Goal: Information Seeking & Learning: Understand process/instructions

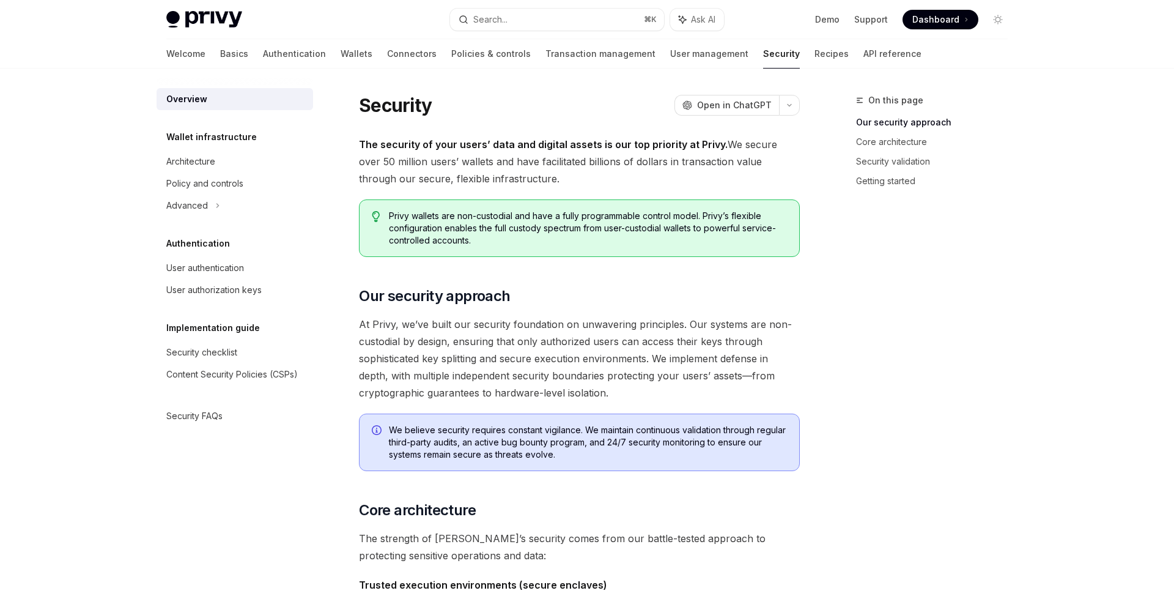
click at [211, 269] on div "User authentication" at bounding box center [205, 268] width 78 height 15
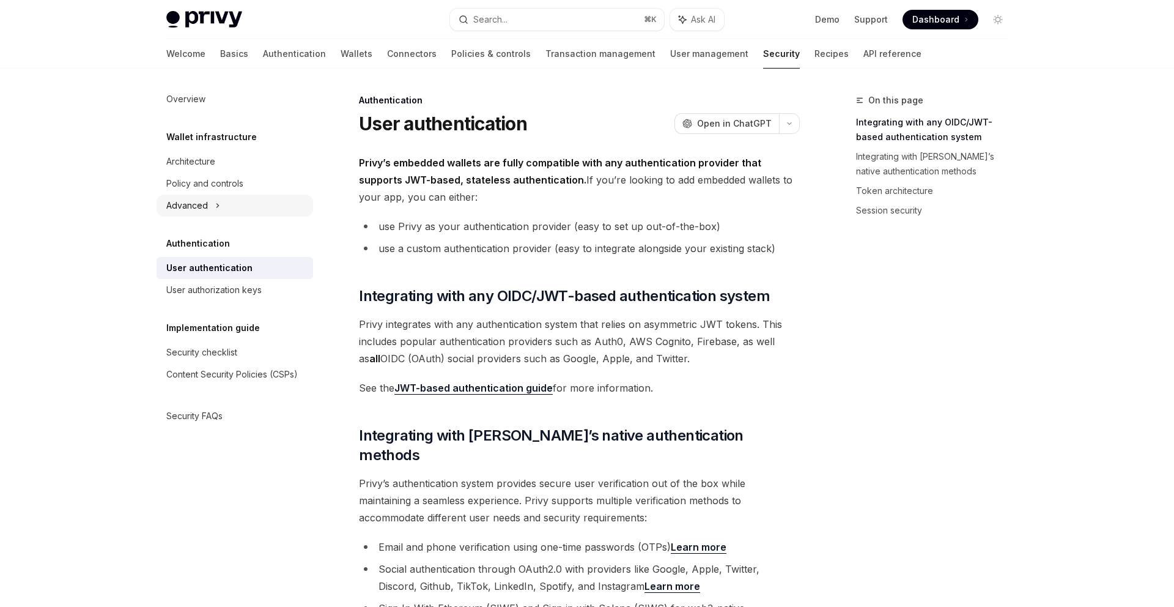
click at [205, 209] on div "Advanced" at bounding box center [187, 205] width 42 height 15
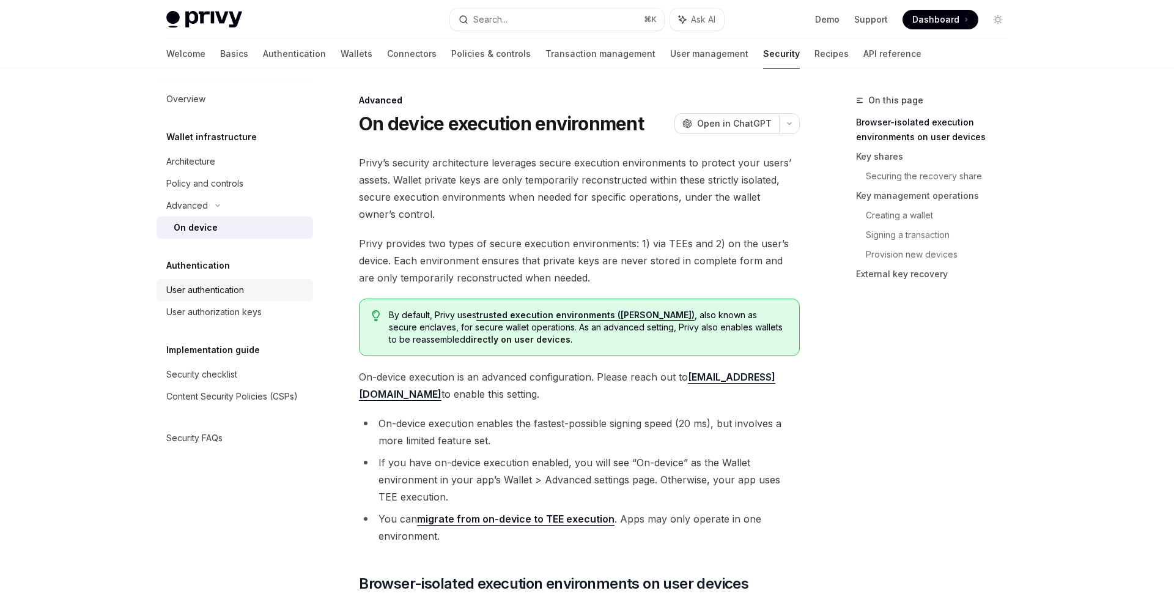
click at [224, 287] on div "User authentication" at bounding box center [205, 290] width 78 height 15
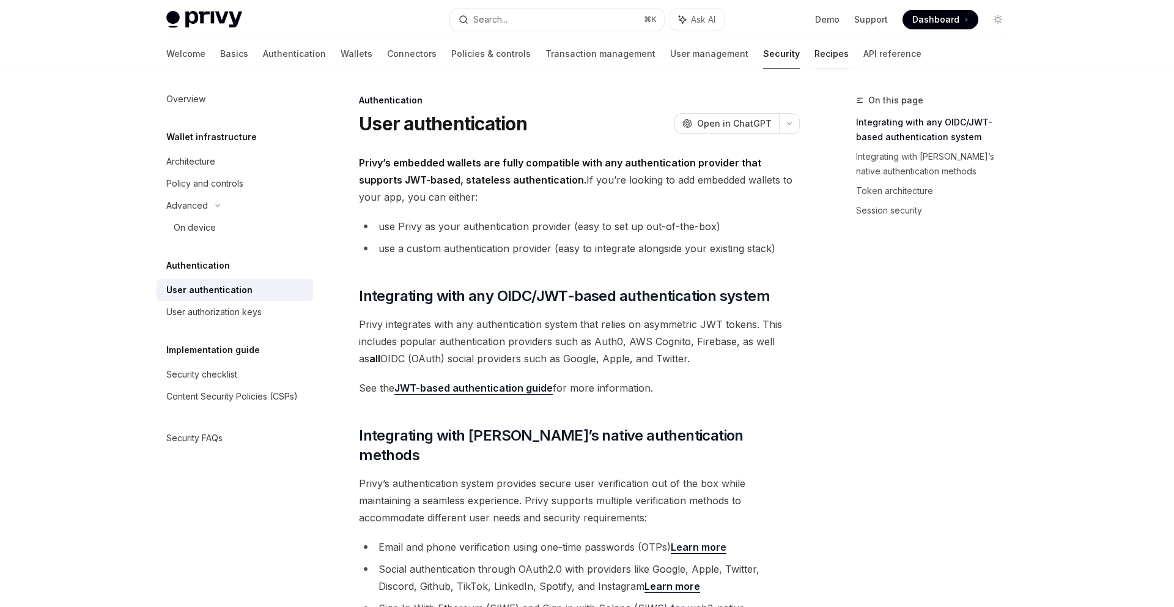
click at [815, 57] on link "Recipes" at bounding box center [832, 53] width 34 height 29
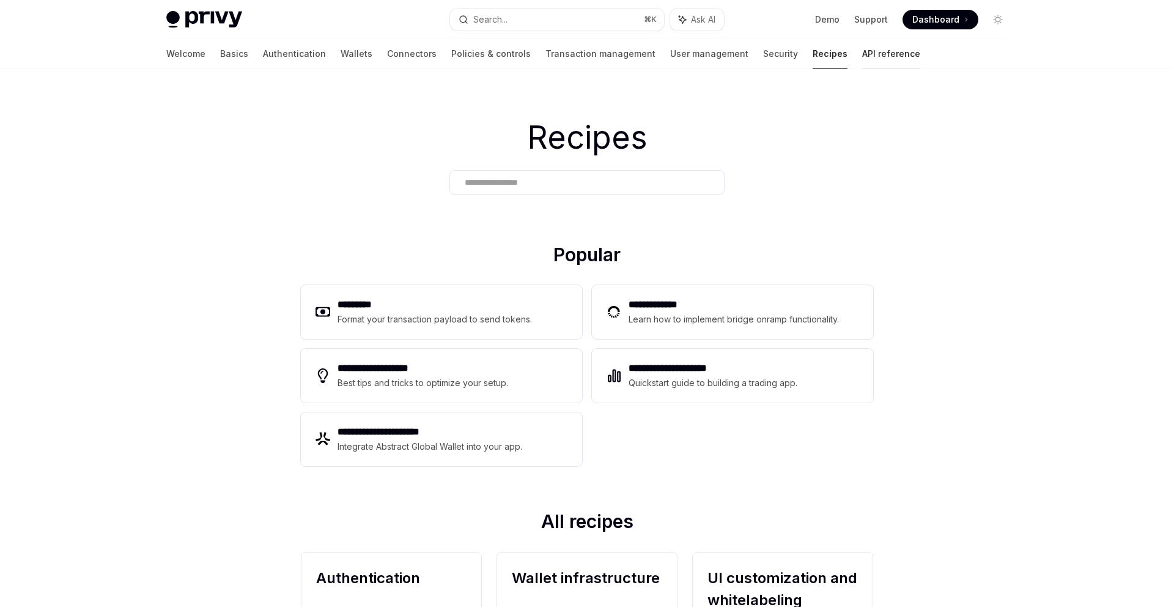
click at [862, 57] on link "API reference" at bounding box center [891, 53] width 58 height 29
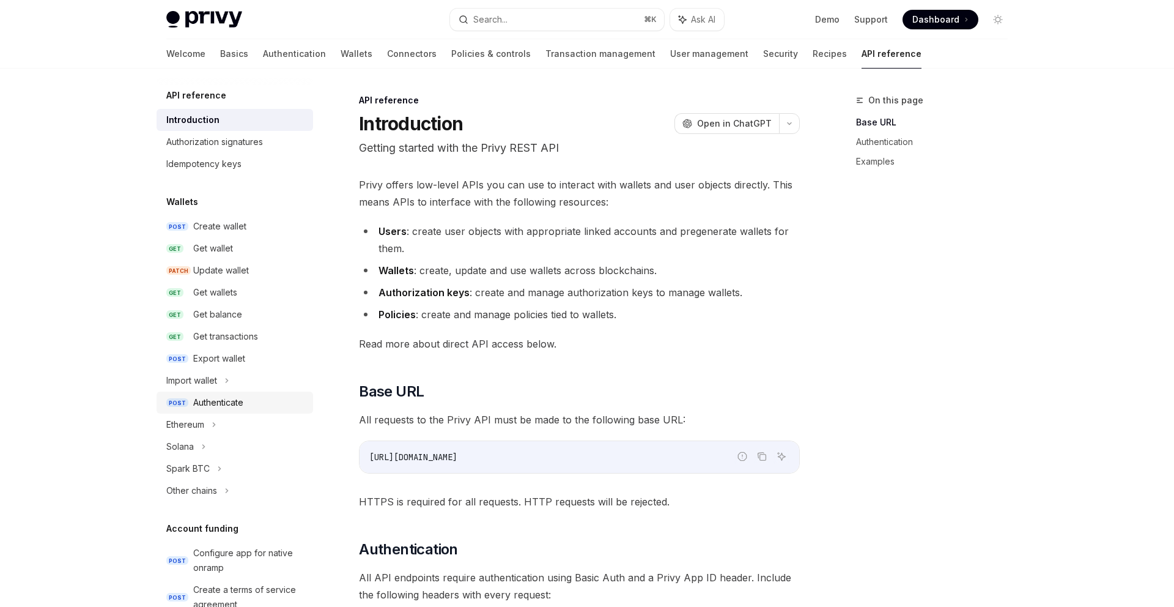
click at [235, 401] on div "Authenticate" at bounding box center [218, 402] width 50 height 15
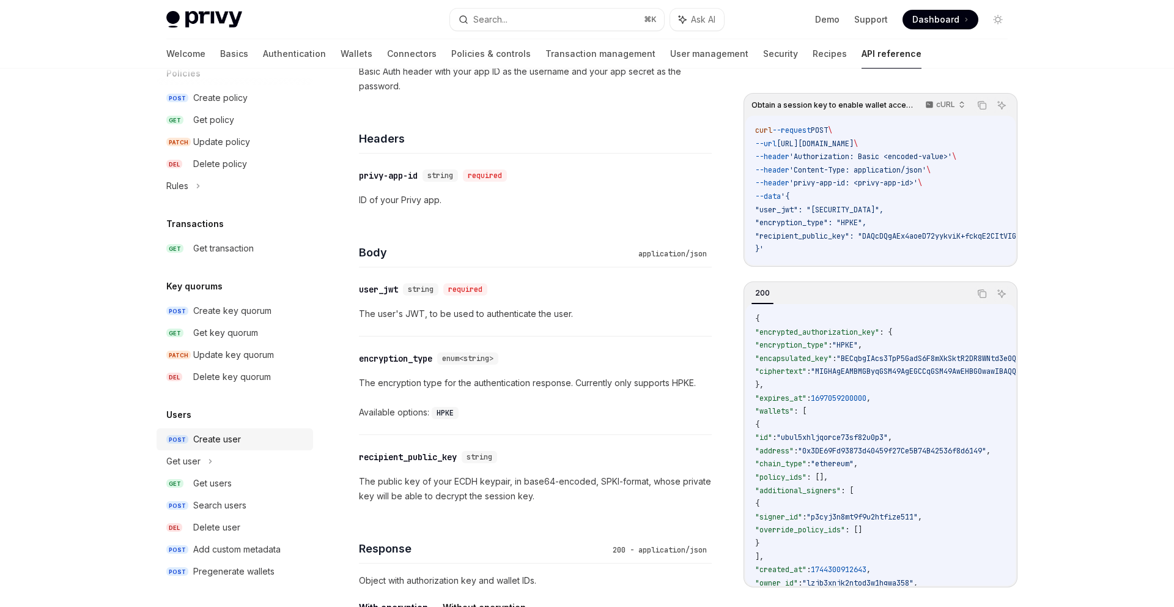
scroll to position [555, 0]
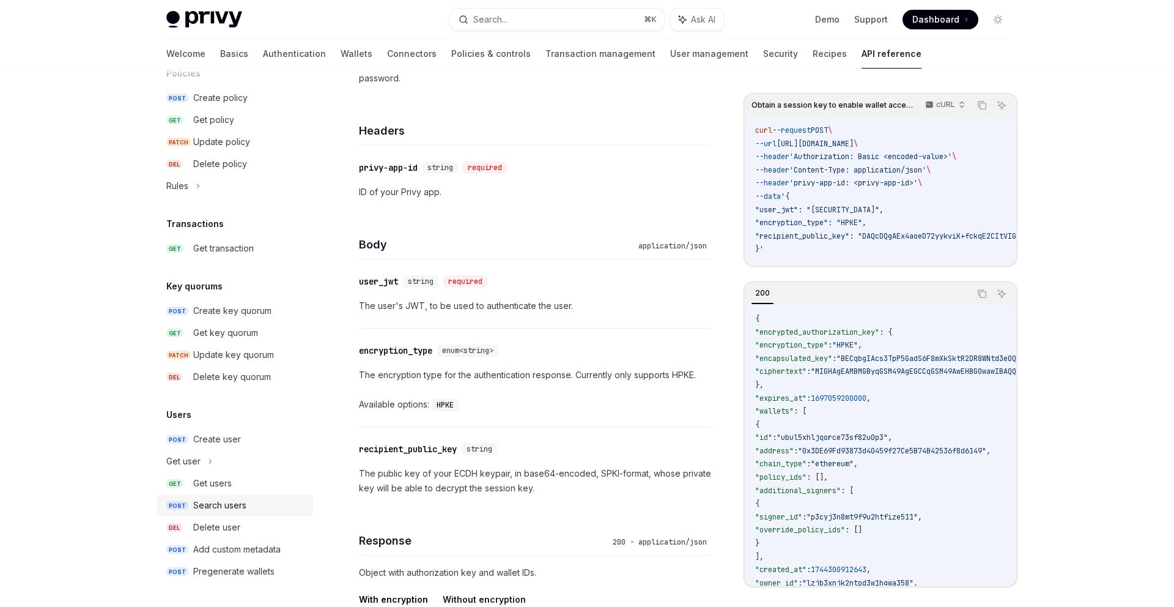
click at [209, 503] on div "Search users" at bounding box center [219, 505] width 53 height 15
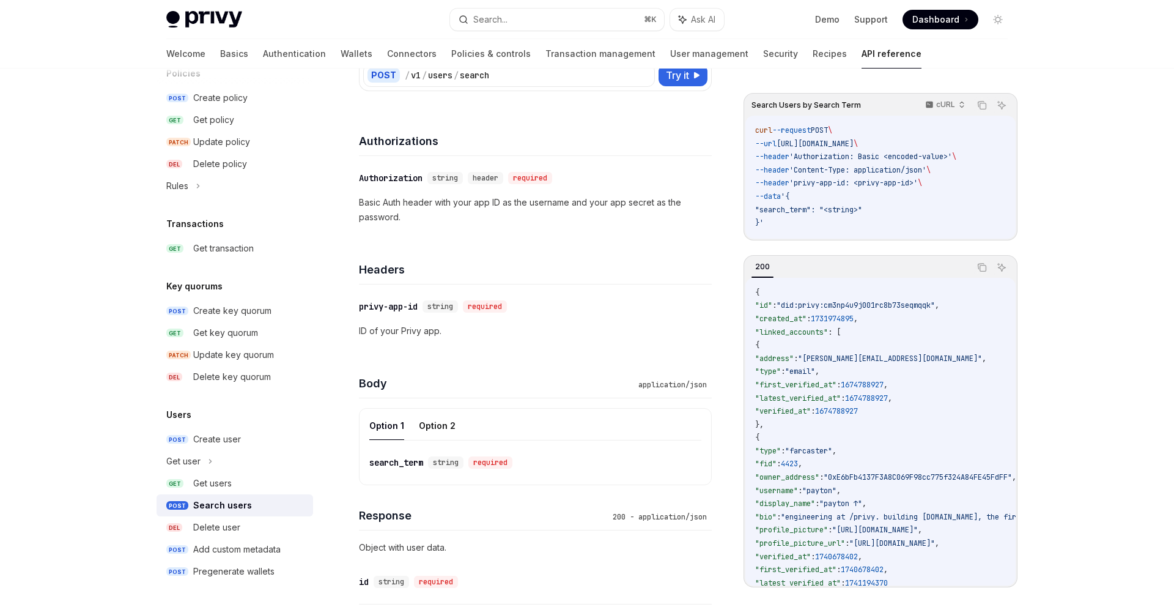
scroll to position [137, 0]
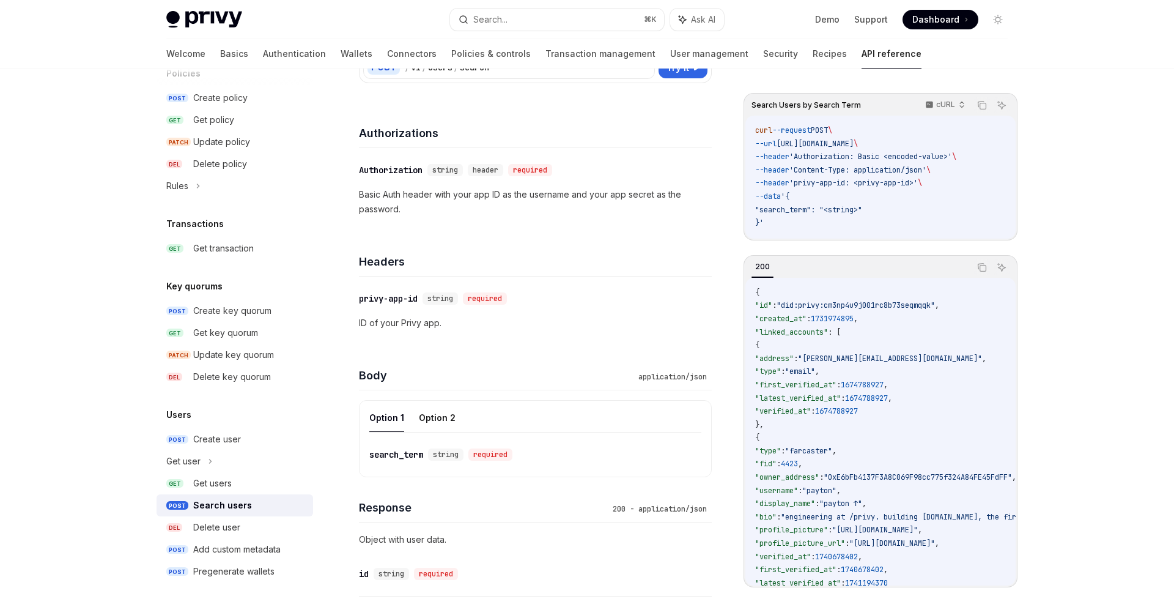
click at [490, 463] on div "​ search_term string required" at bounding box center [535, 454] width 332 height 44
click at [411, 453] on div "search_term" at bounding box center [396, 454] width 54 height 12
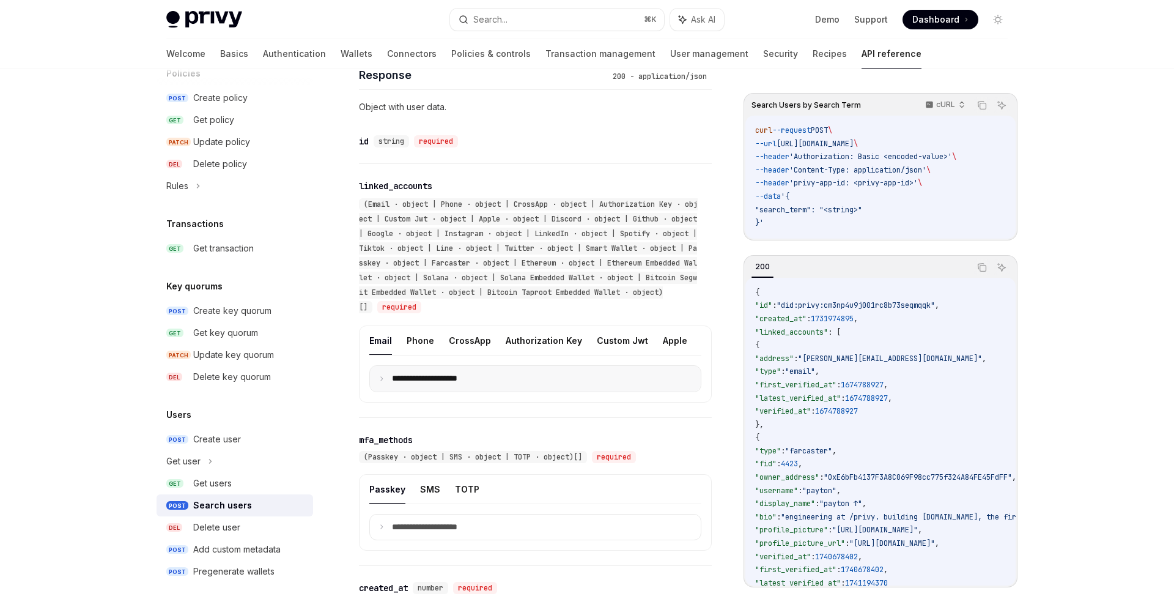
click at [440, 382] on p "**********" at bounding box center [434, 378] width 85 height 11
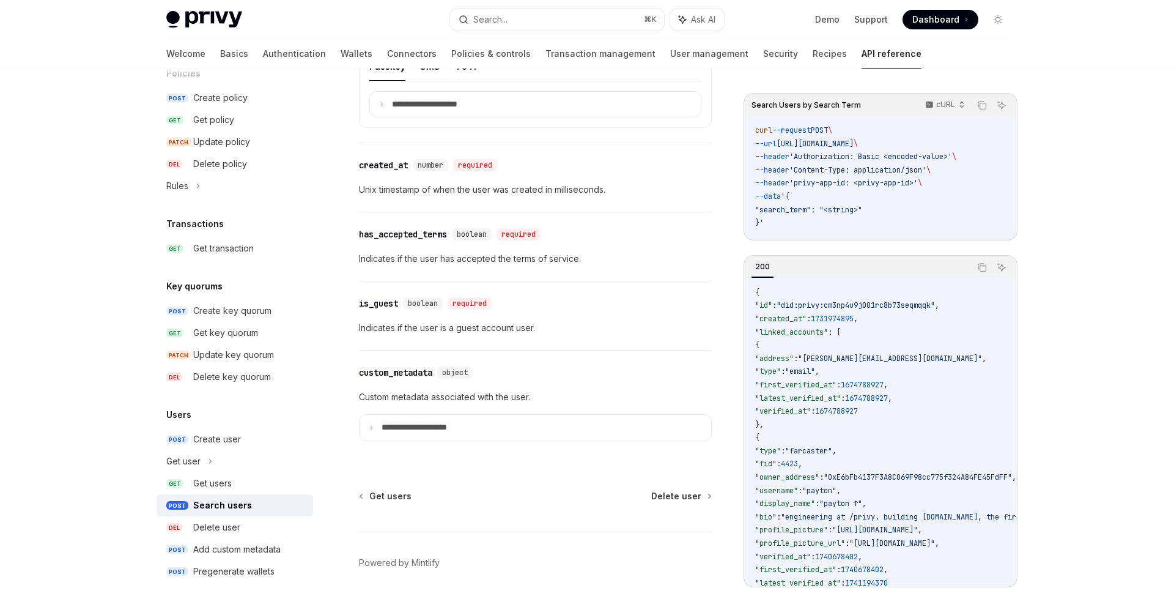
scroll to position [721, 0]
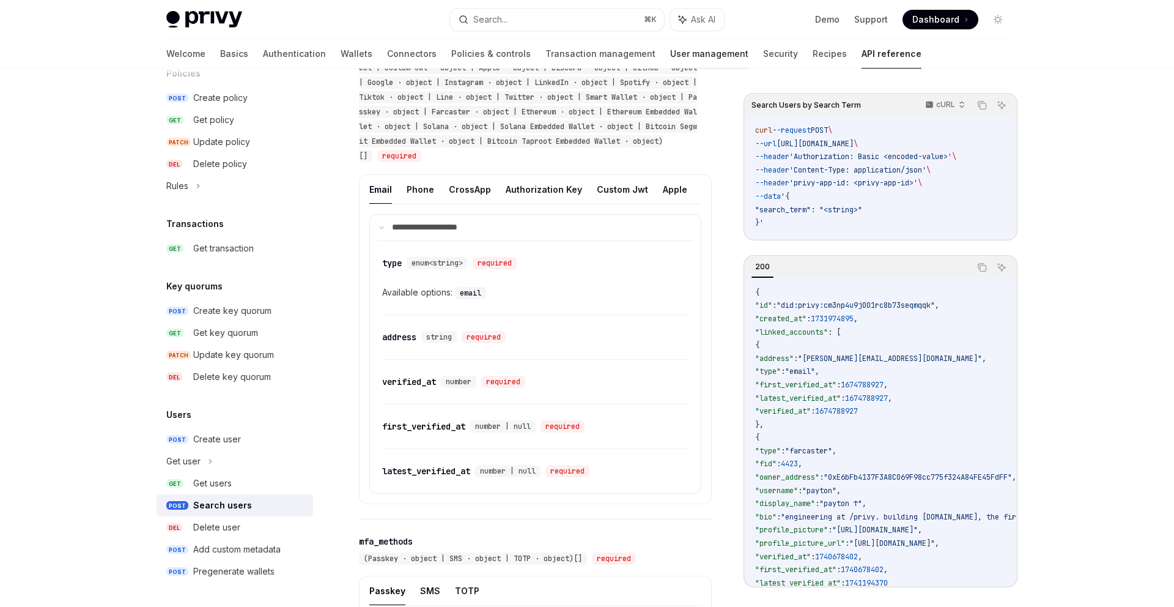
click at [670, 61] on link "User management" at bounding box center [709, 53] width 78 height 29
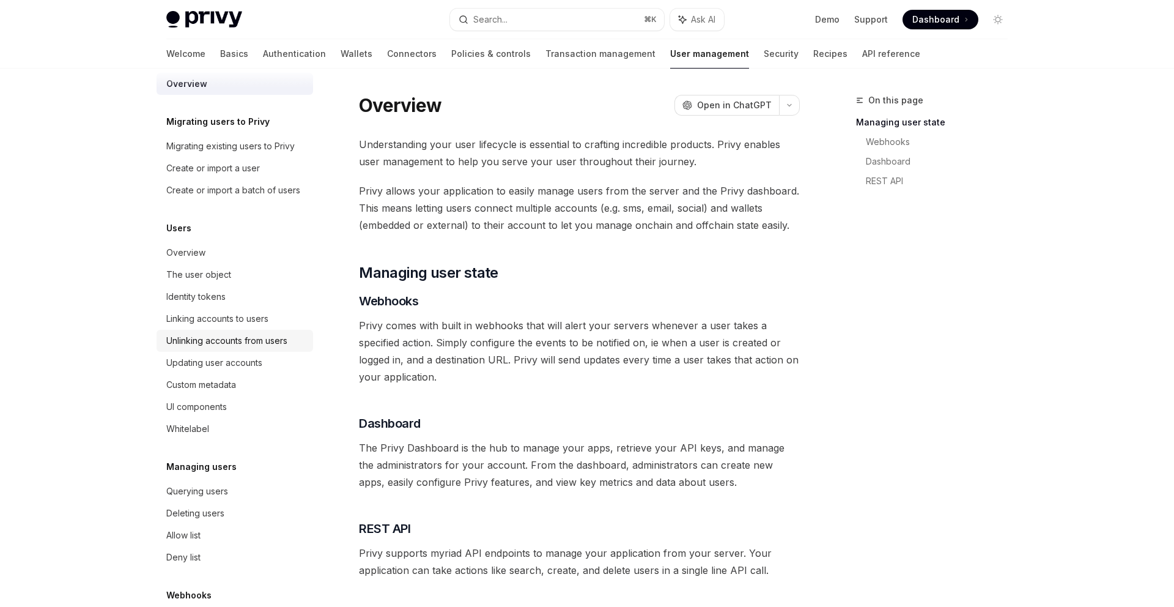
scroll to position [39, 0]
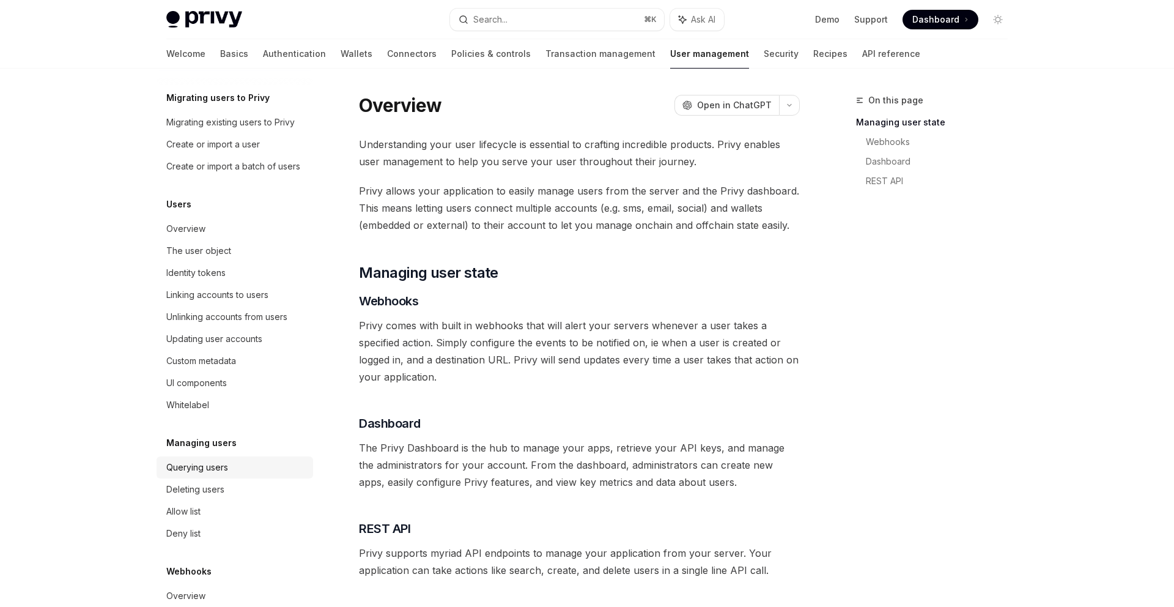
click at [236, 463] on div "Querying users" at bounding box center [235, 467] width 139 height 15
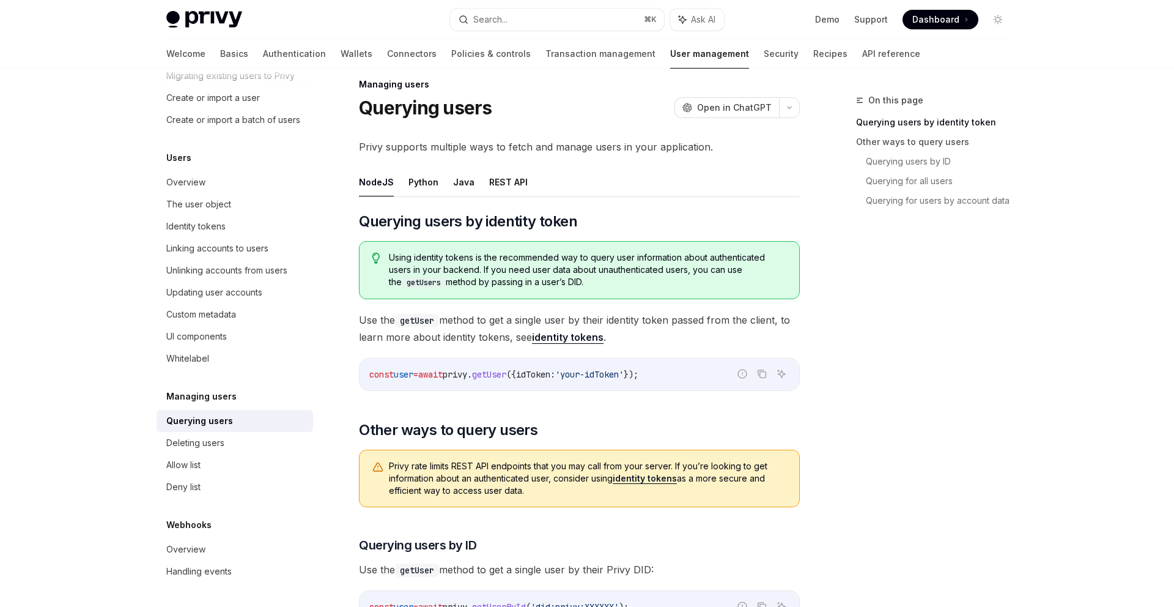
scroll to position [24, 0]
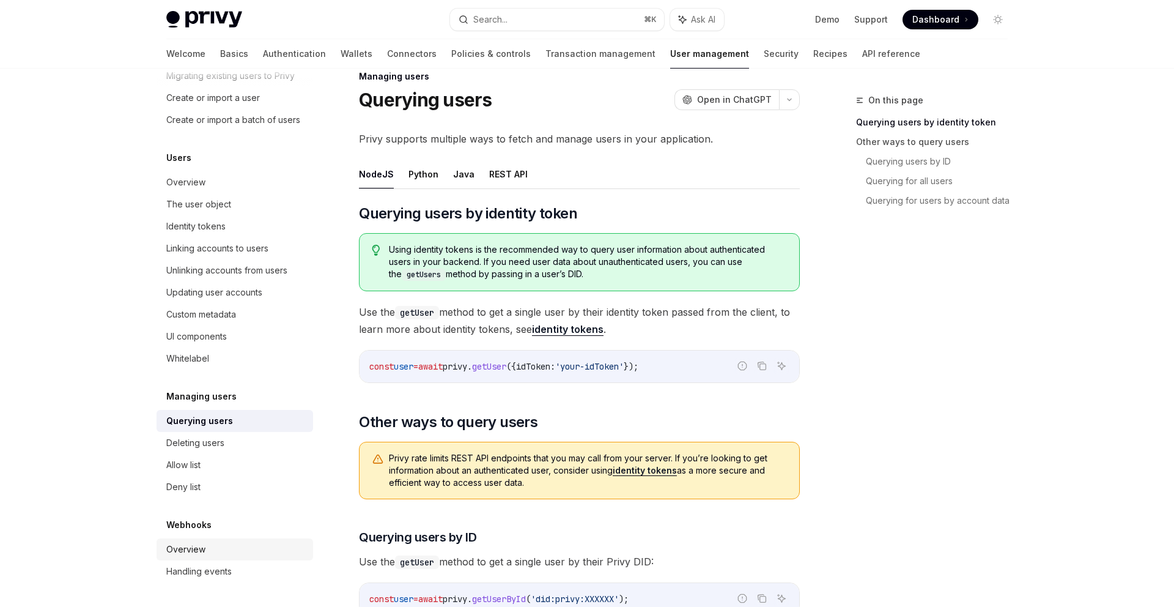
click at [192, 551] on div "Overview" at bounding box center [185, 549] width 39 height 15
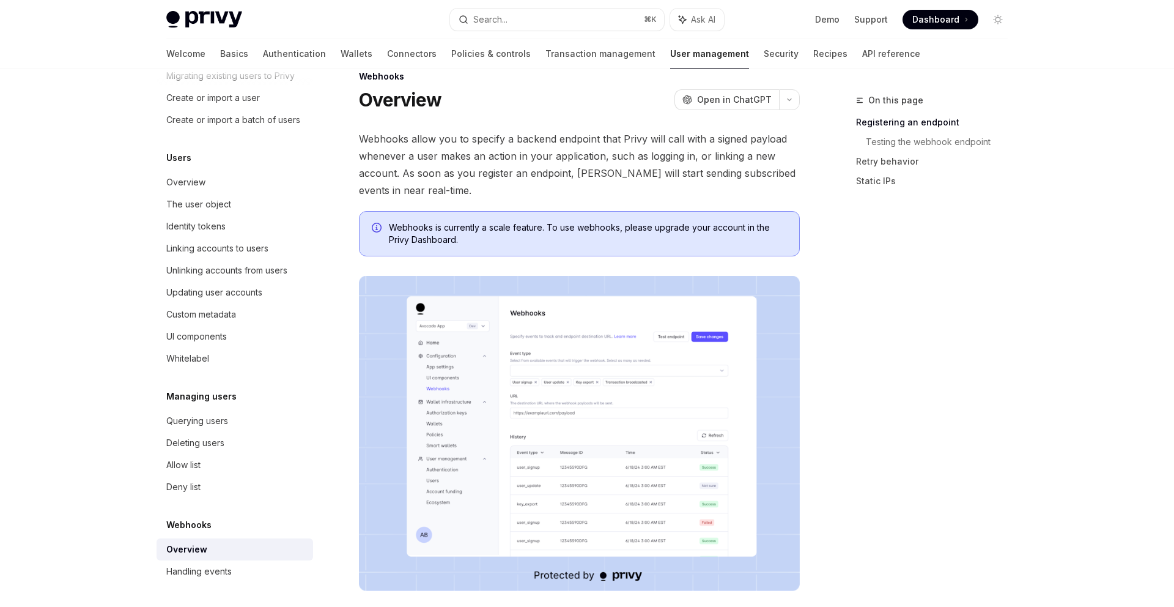
click at [515, 240] on span "Webhooks is currently a scale feature. To use webhooks, please upgrade your acc…" at bounding box center [588, 233] width 398 height 24
click at [225, 564] on div "Handling events" at bounding box center [198, 571] width 65 height 15
type textarea "*"
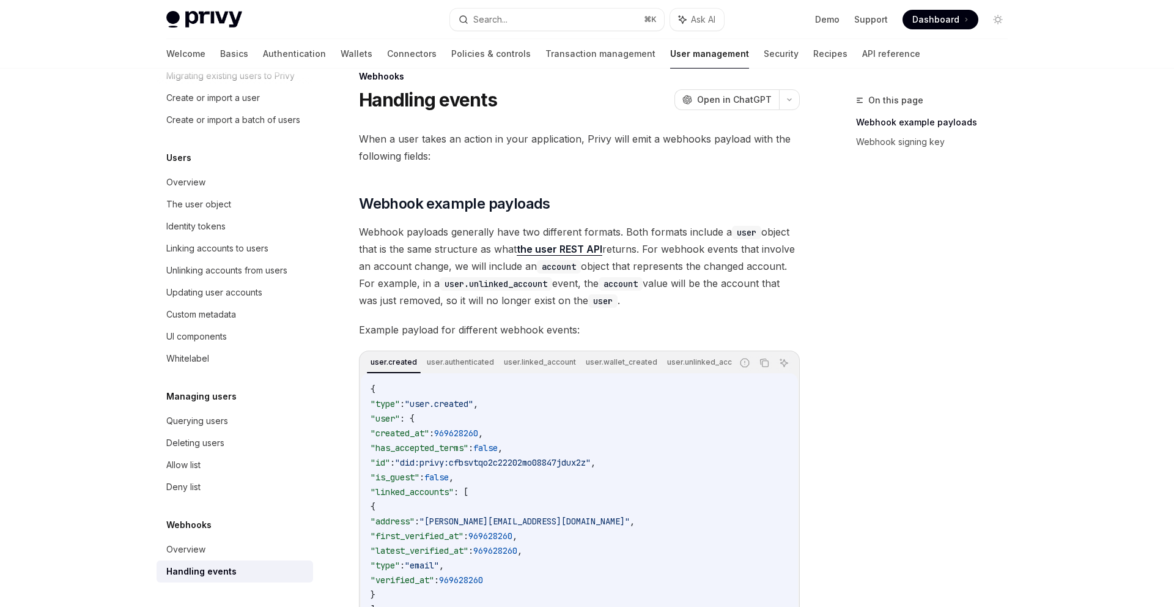
click at [607, 307] on code "user" at bounding box center [602, 300] width 29 height 13
click at [823, 337] on div "On this page Webhook example payloads Webhook signing key Webhooks Handling eve…" at bounding box center [587, 545] width 861 height 1000
click at [823, 336] on div "On this page Webhook example payloads Webhook signing key Webhooks Handling eve…" at bounding box center [587, 545] width 861 height 1000
click at [853, 292] on div "On this page Webhook example payloads Webhook signing key" at bounding box center [925, 350] width 186 height 514
click at [949, 18] on span "Dashboard" at bounding box center [936, 19] width 47 height 12
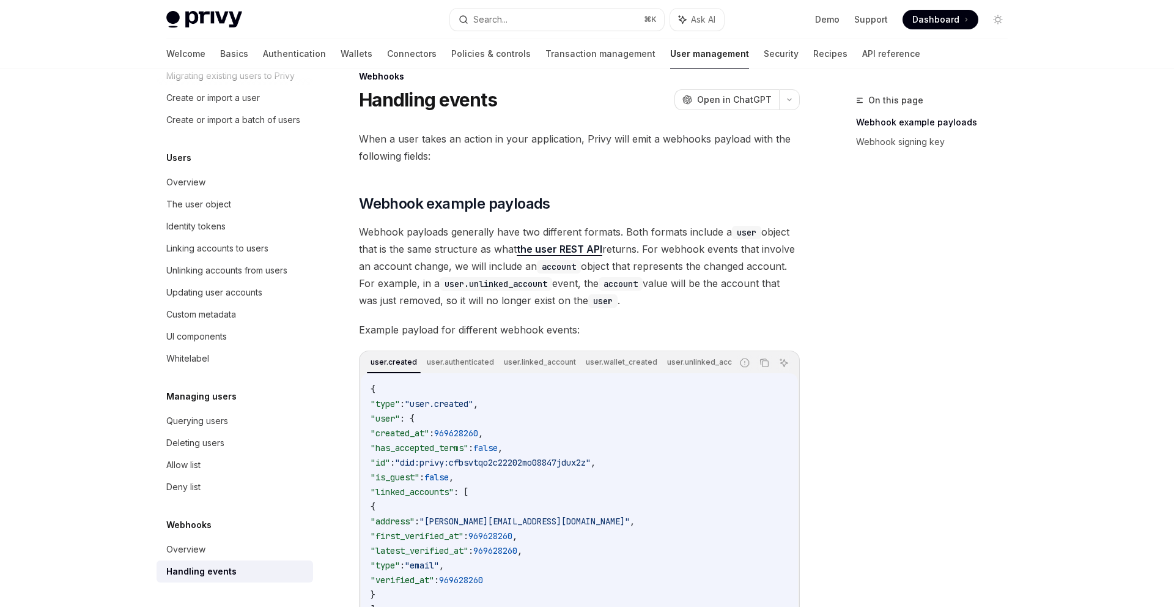
click at [933, 254] on div "On this page Webhook example payloads Webhook signing key" at bounding box center [925, 350] width 186 height 514
click at [809, 293] on div "On this page Webhook example payloads Webhook signing key Webhooks Handling eve…" at bounding box center [587, 545] width 861 height 1000
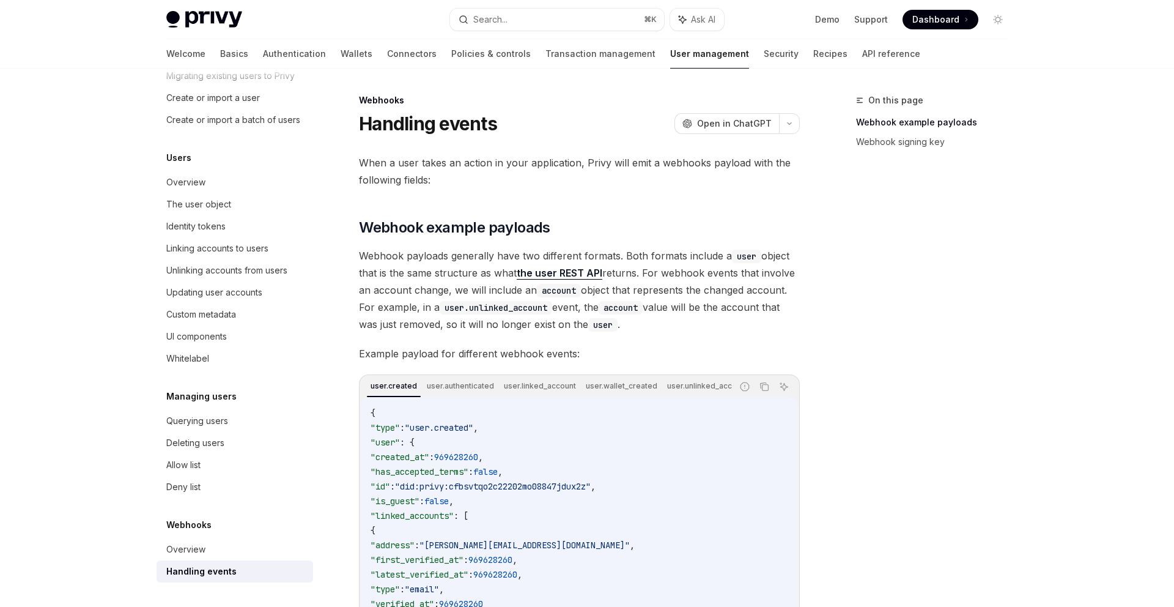
click at [807, 293] on div "On this page Webhook example payloads Webhook signing key Webhooks Handling eve…" at bounding box center [587, 569] width 861 height 1000
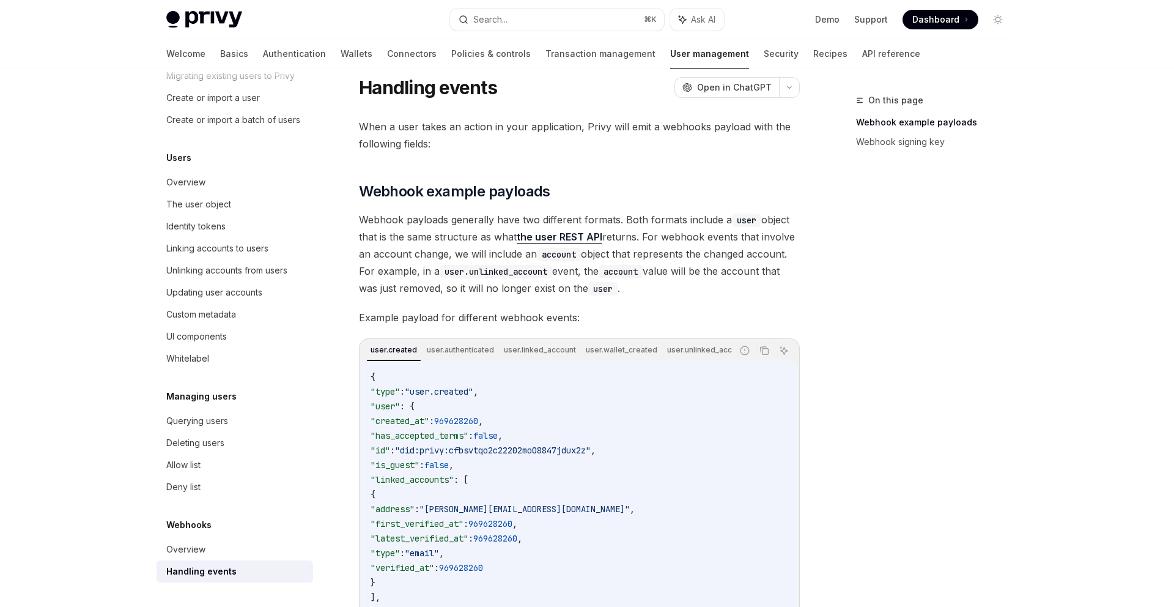
scroll to position [240, 0]
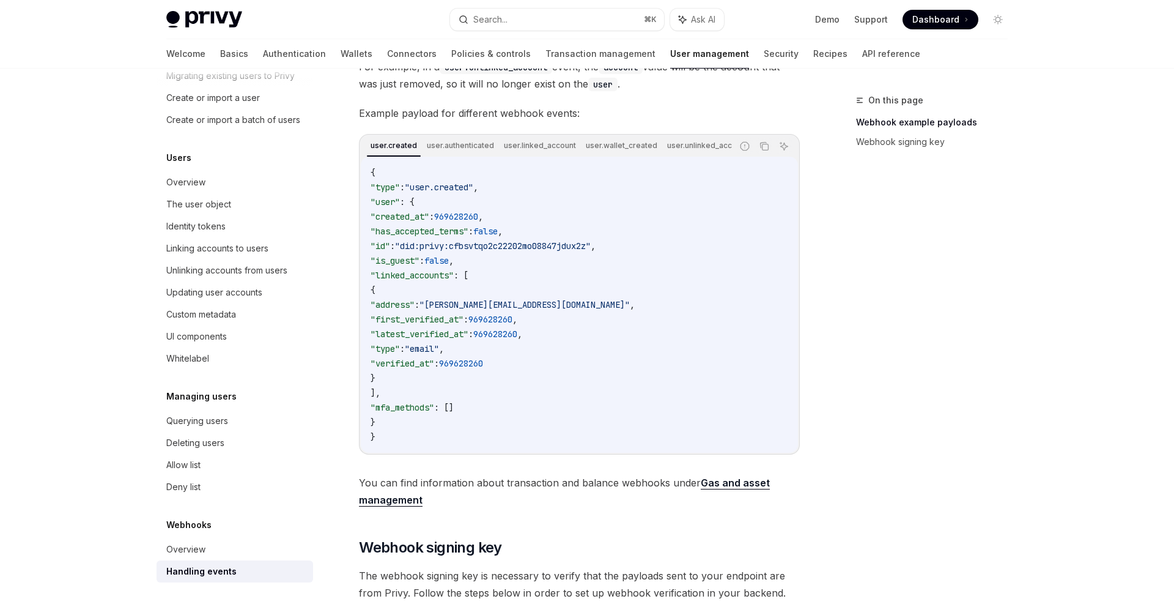
click at [817, 310] on div "On this page Webhook example payloads Webhook signing key Webhooks Handling eve…" at bounding box center [587, 328] width 861 height 1000
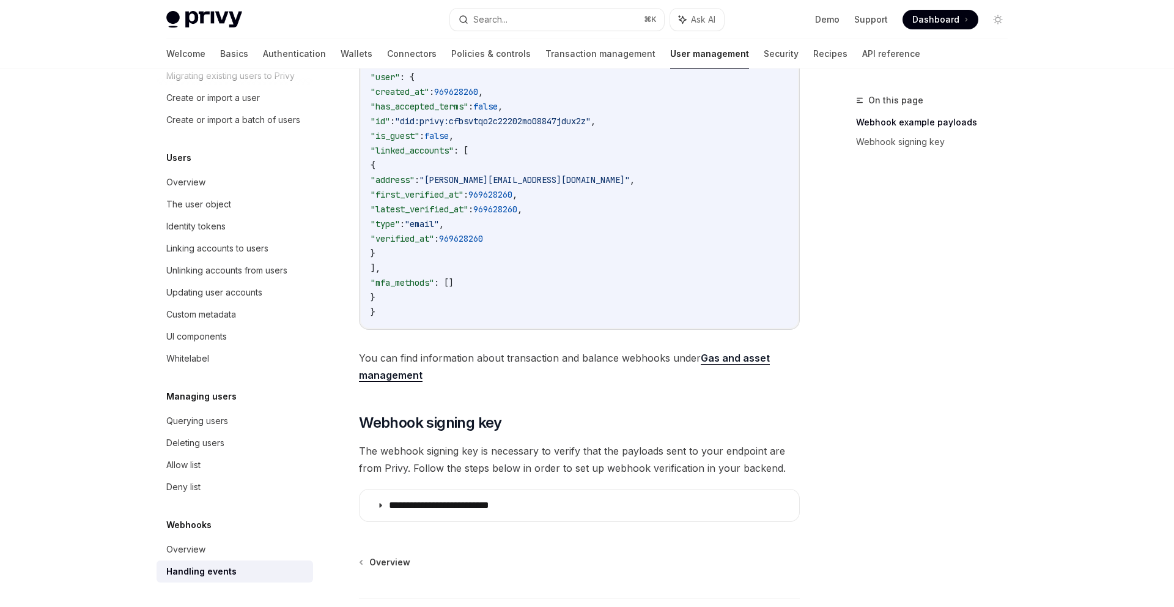
scroll to position [452, 0]
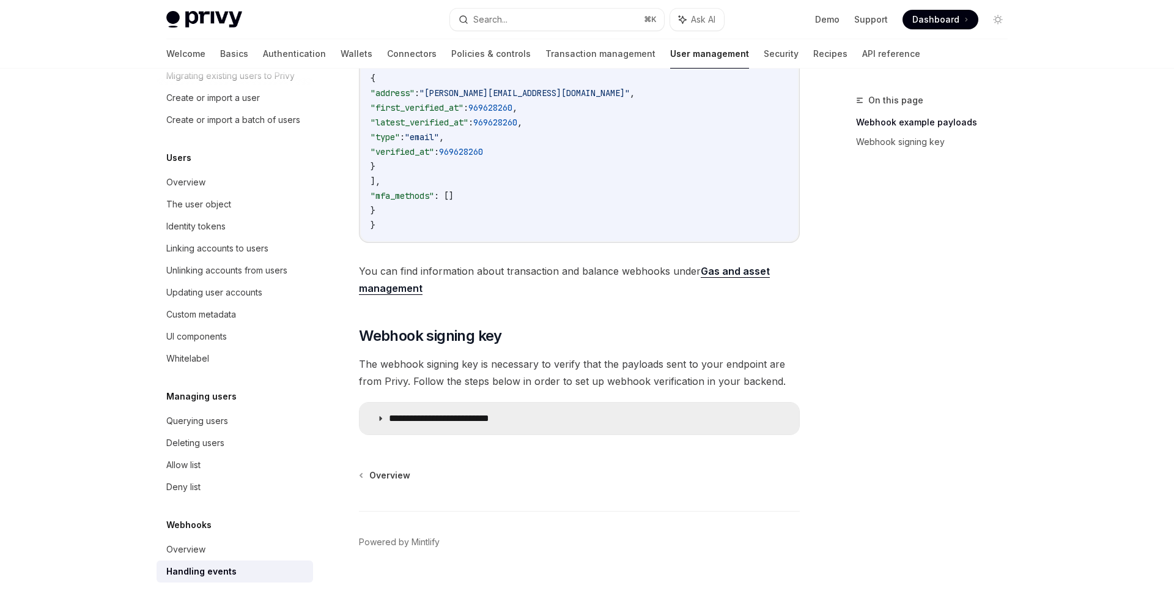
click at [530, 426] on summary "**********" at bounding box center [580, 418] width 440 height 32
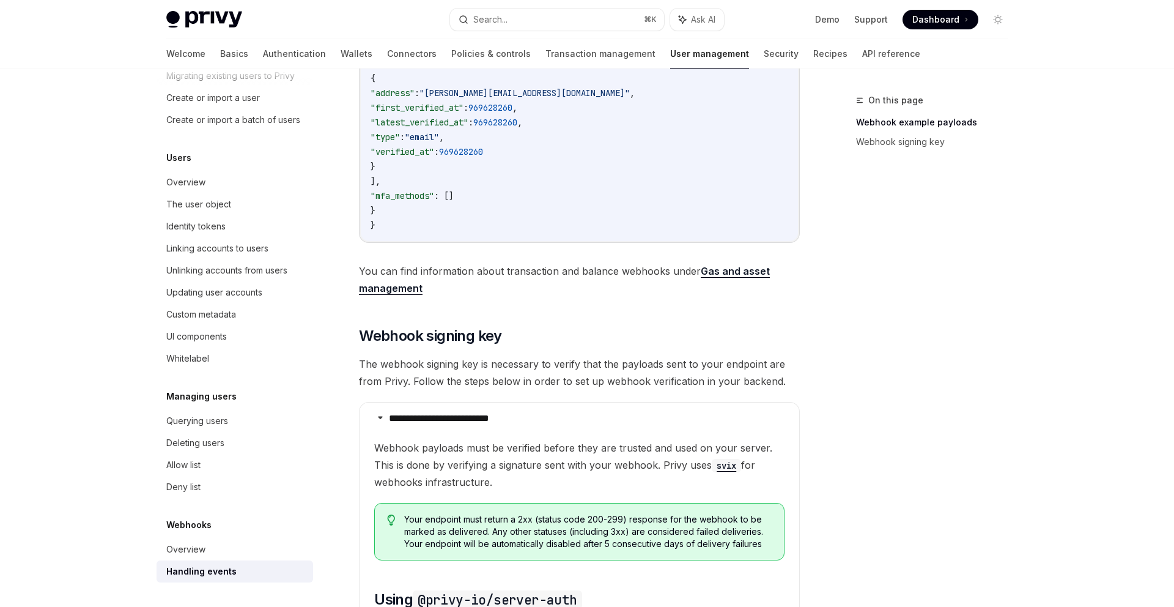
click at [599, 386] on span "The webhook signing key is necessary to verify that the payloads sent to your e…" at bounding box center [579, 372] width 441 height 34
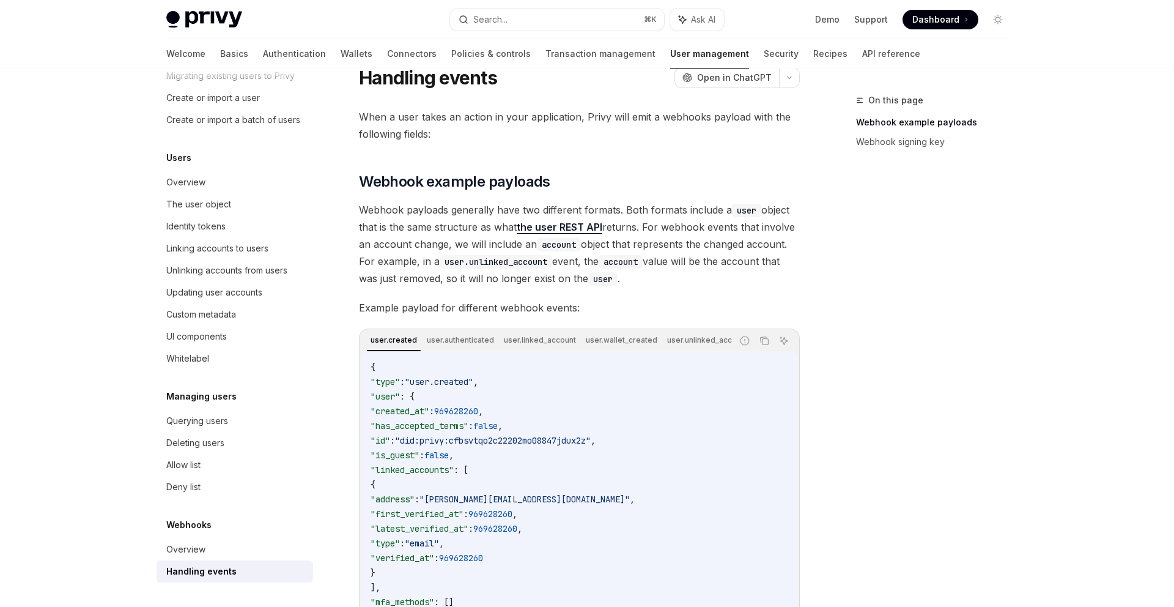
click at [889, 402] on div "On this page Webhook example payloads Webhook signing key" at bounding box center [925, 350] width 186 height 514
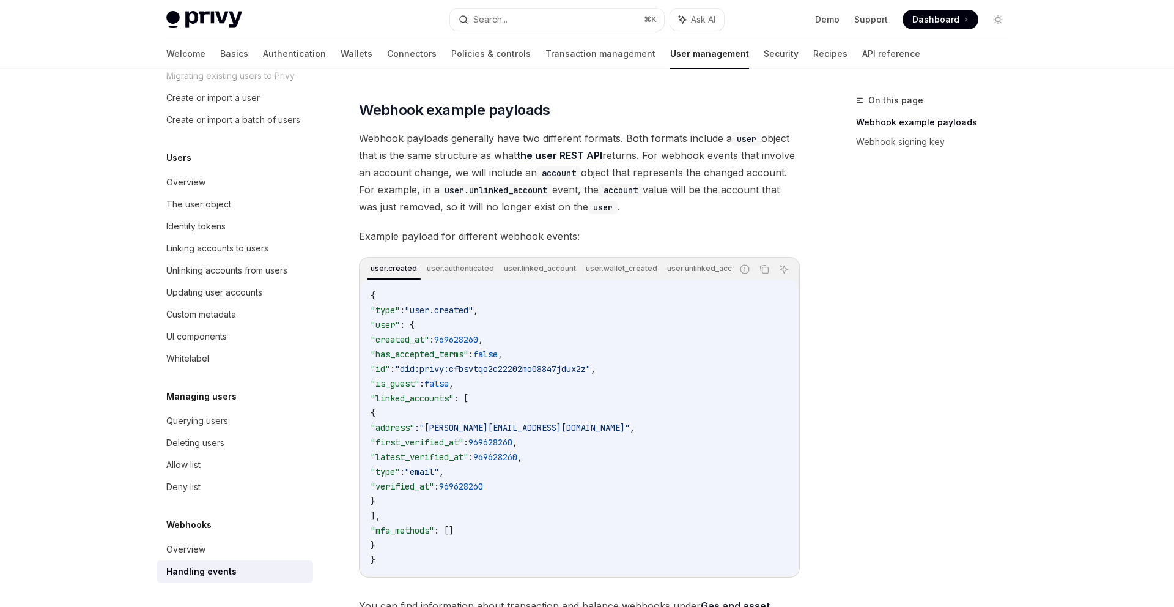
scroll to position [179, 0]
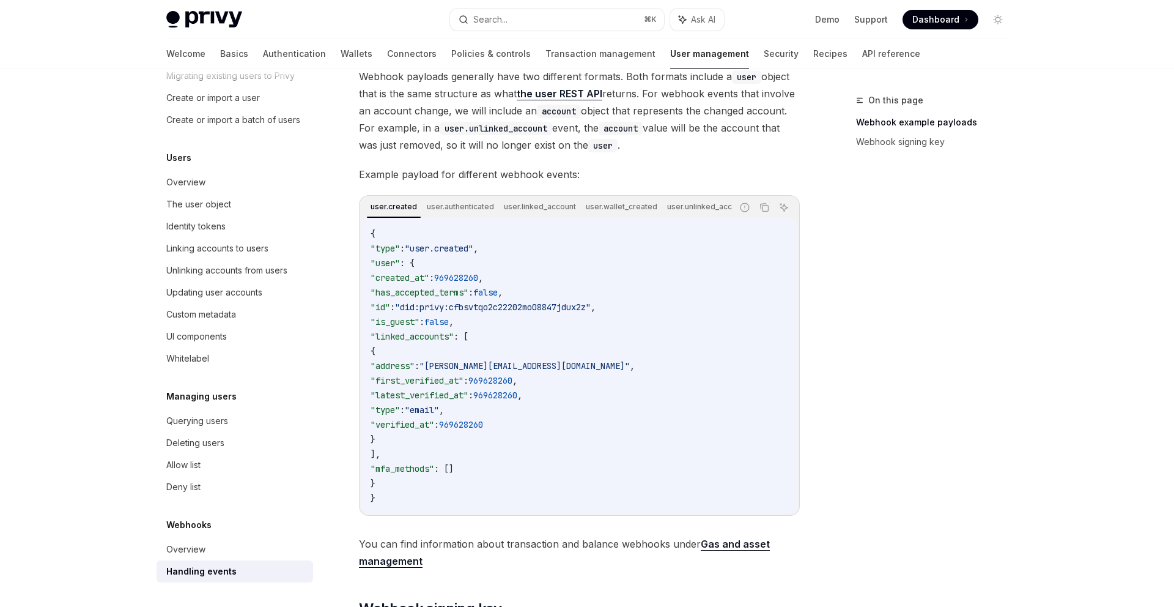
click at [612, 325] on code "{ "type" : "user.created" , "user" : { "created_at" : 969628260 , "has_accepted…" at bounding box center [580, 365] width 418 height 279
click at [593, 270] on code "{ "type" : "user.created" , "user" : { "created_at" : 969628260 , "has_accepted…" at bounding box center [580, 365] width 418 height 279
click at [658, 310] on code "{ "type" : "user.created" , "user" : { "created_at" : 969628260 , "has_accepted…" at bounding box center [580, 365] width 418 height 279
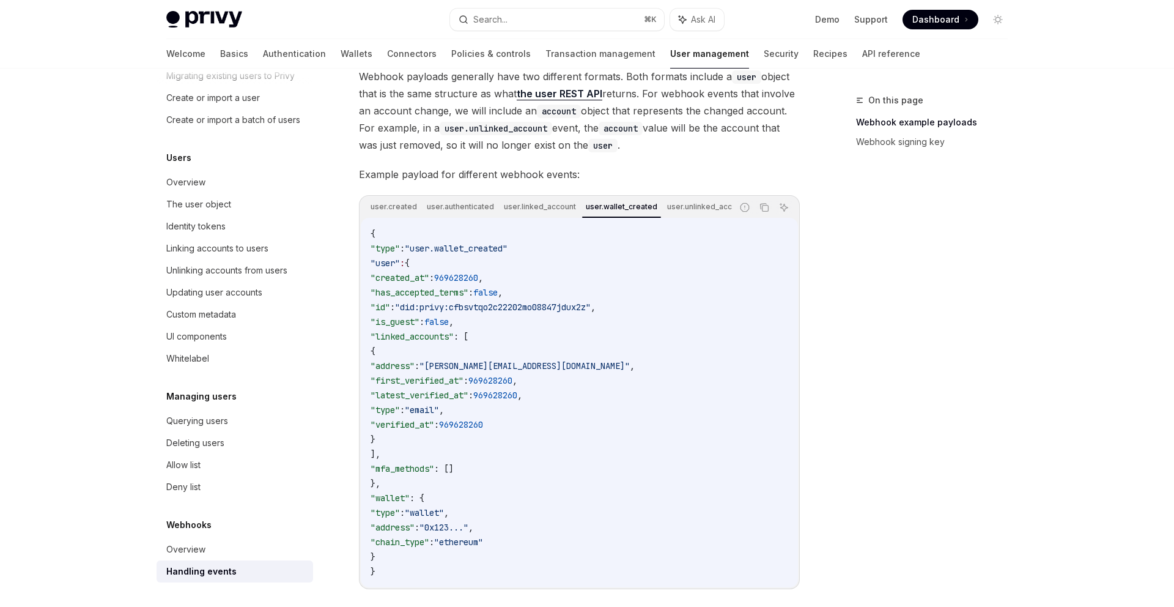
click at [729, 331] on code "{ "type" : "user.wallet_created" "user" : { "created_at" : 969628260 , "has_acc…" at bounding box center [580, 402] width 418 height 352
click at [621, 414] on code "{ "type" : "user.wallet_created" "user" : { "created_at" : 969628260 , "has_acc…" at bounding box center [580, 402] width 418 height 352
click at [880, 316] on div "On this page Webhook example payloads Webhook signing key" at bounding box center [925, 350] width 186 height 514
click at [628, 207] on div "user.wallet_created" at bounding box center [621, 206] width 79 height 15
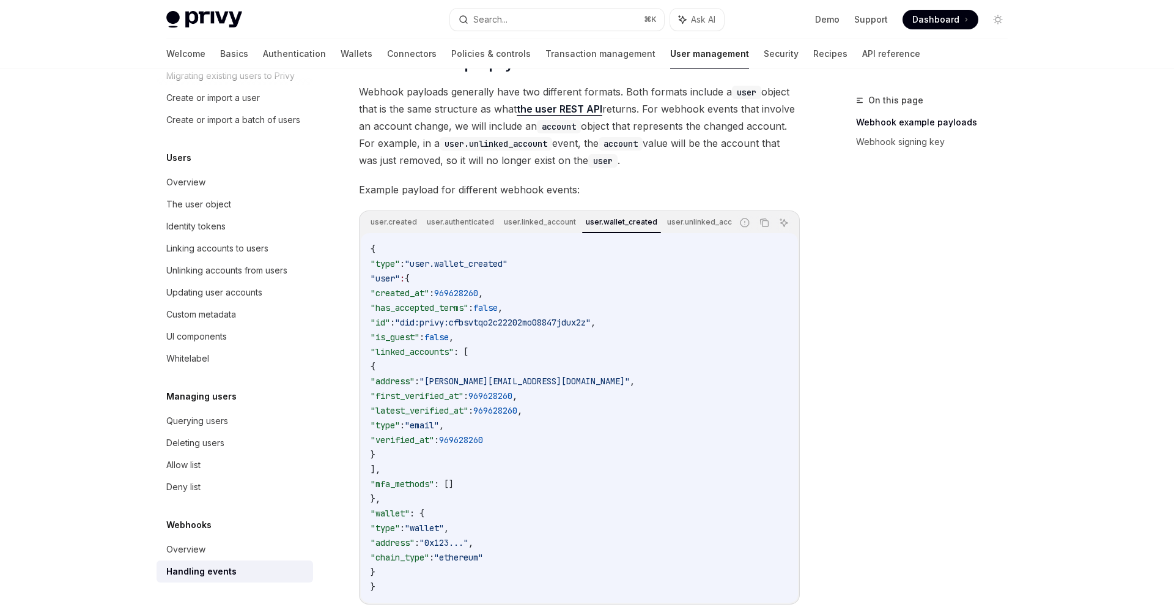
scroll to position [132, 0]
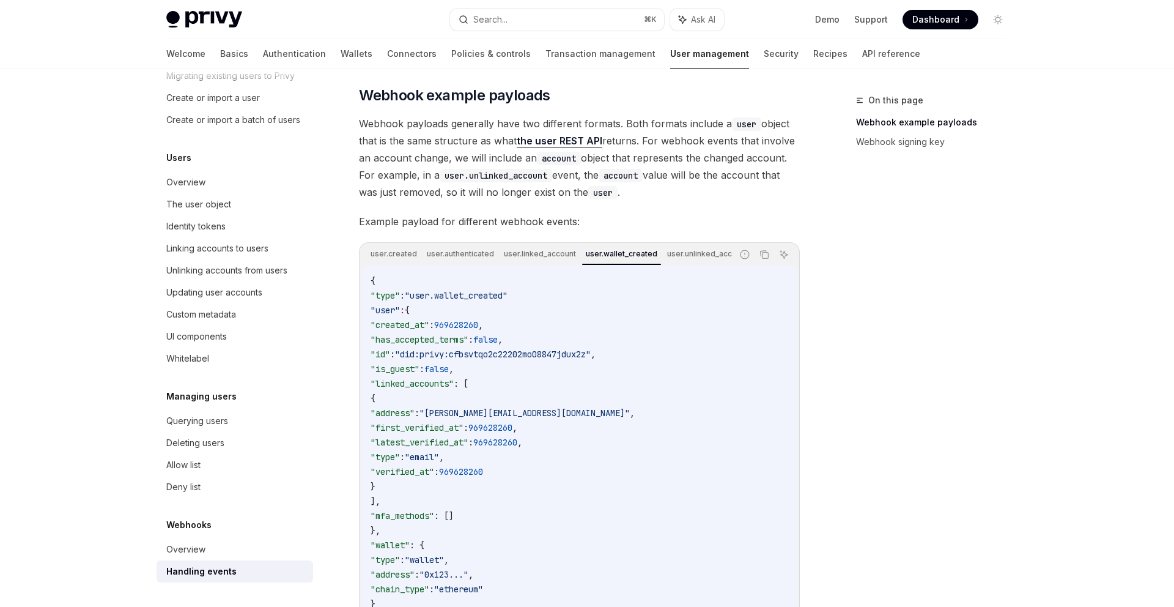
click at [667, 166] on span "Webhook payloads generally have two different formats. Both formats include a u…" at bounding box center [579, 158] width 441 height 86
click at [590, 254] on div "user.wallet_created" at bounding box center [621, 254] width 79 height 15
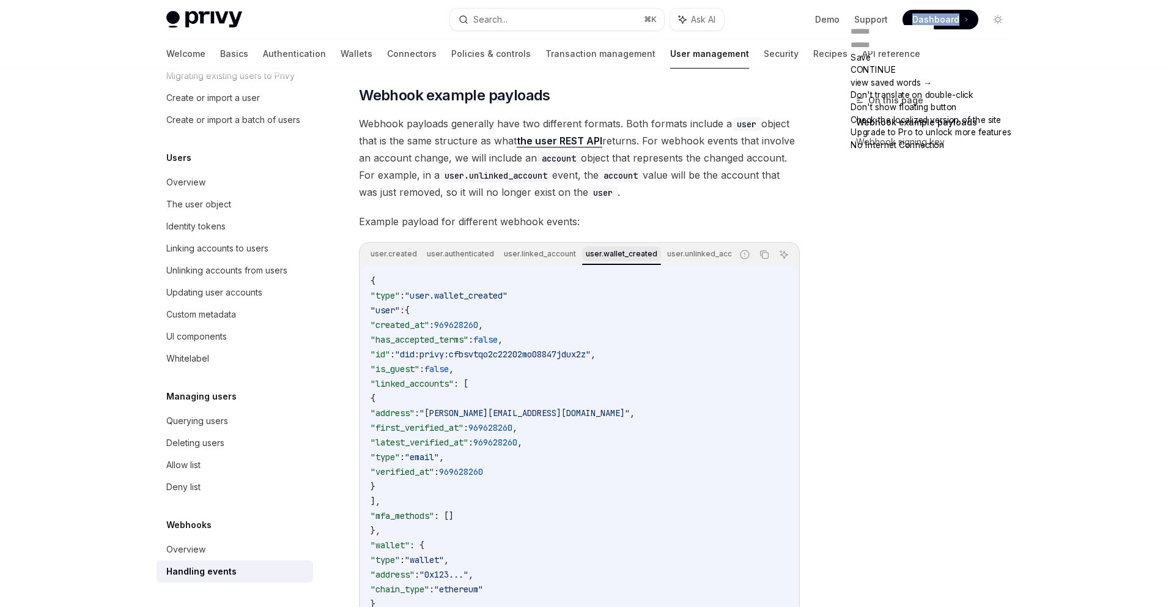
click at [606, 255] on div "user.wallet_created" at bounding box center [621, 254] width 79 height 15
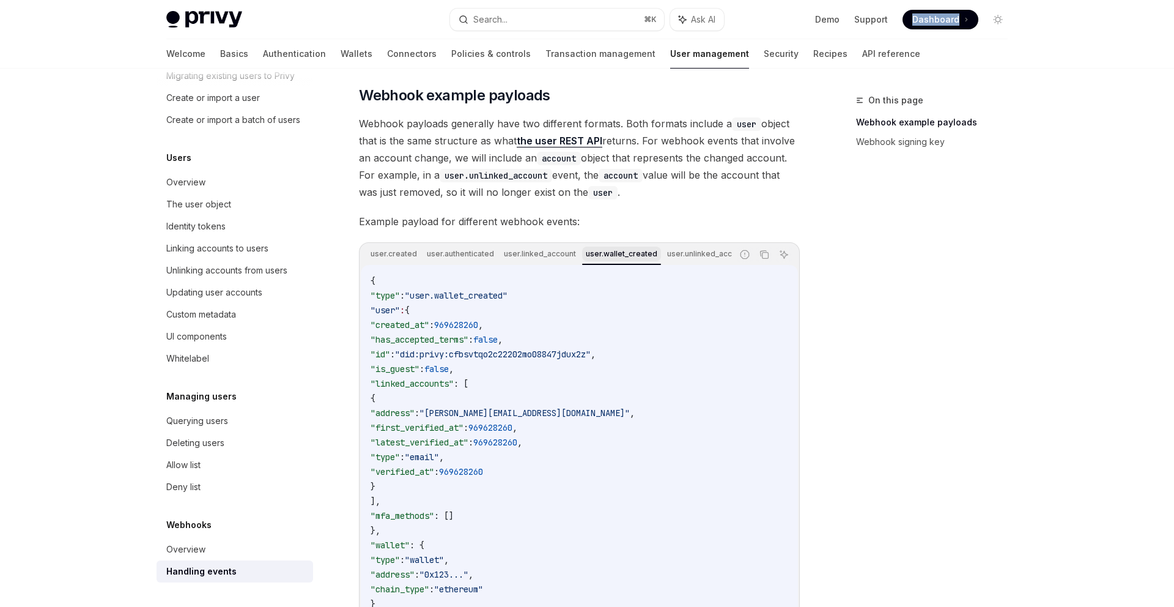
click at [606, 255] on div "user.wallet_created" at bounding box center [621, 254] width 79 height 15
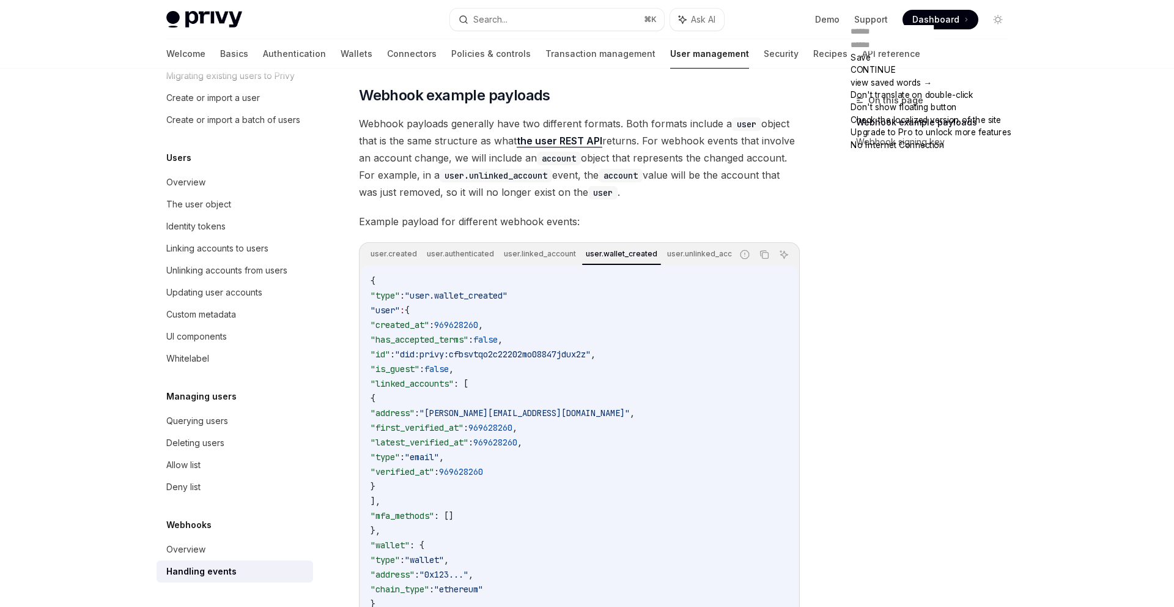
click at [686, 217] on span "Example payload for different webhook events:" at bounding box center [579, 221] width 441 height 17
